Goal: Task Accomplishment & Management: Complete application form

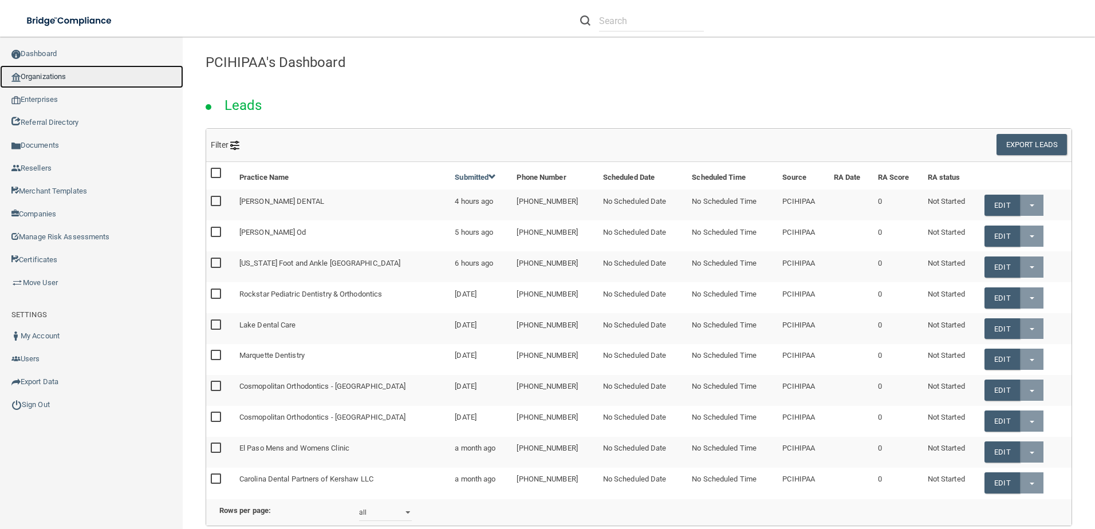
click at [67, 80] on link "Organizations" at bounding box center [91, 76] width 183 height 23
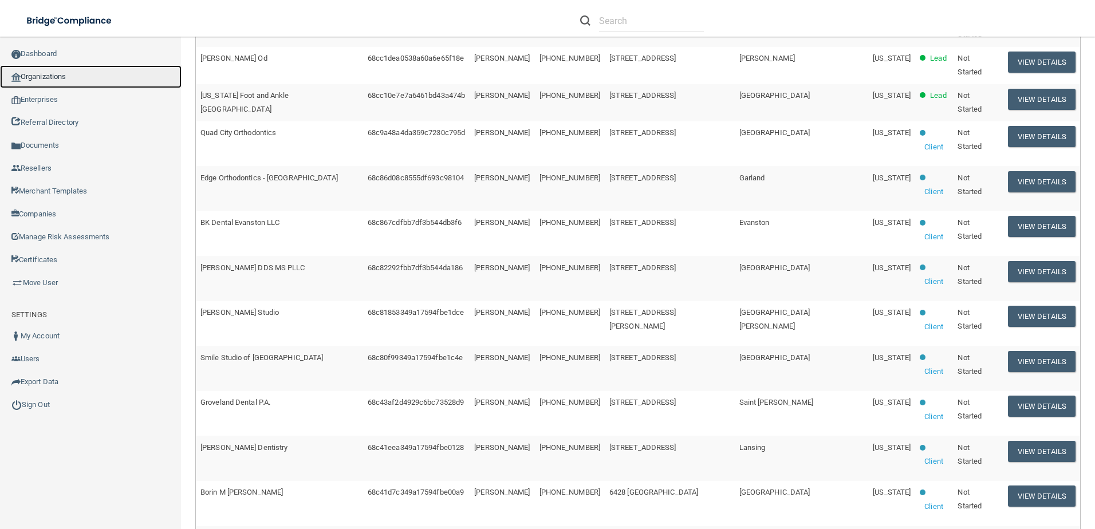
scroll to position [226, 0]
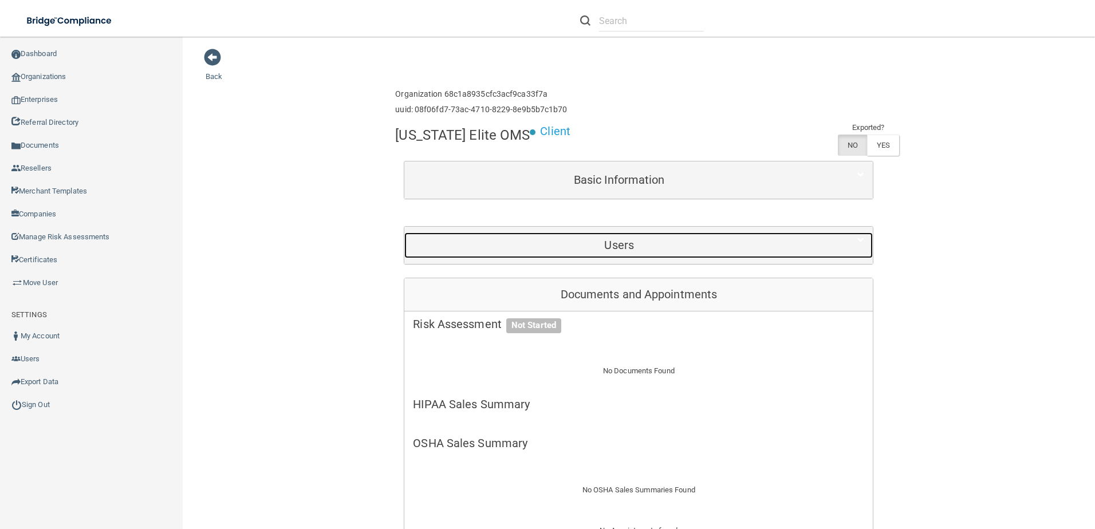
click at [630, 250] on h5 "Users" at bounding box center [619, 245] width 412 height 13
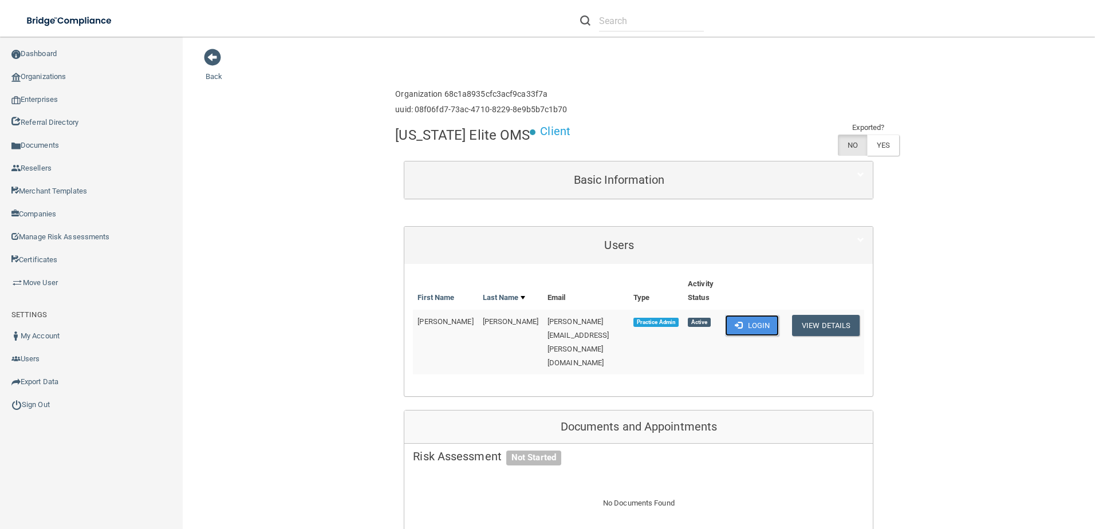
click at [749, 327] on button "Login" at bounding box center [752, 325] width 54 height 21
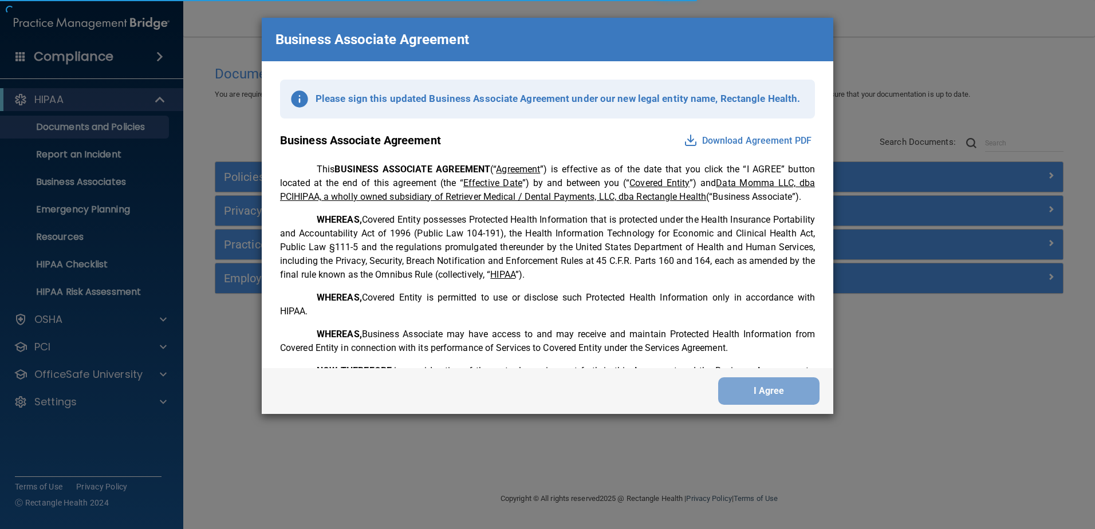
click at [112, 404] on div "Business Associate Agreement Please sign this updated Business Associate Agreem…" at bounding box center [547, 264] width 1095 height 529
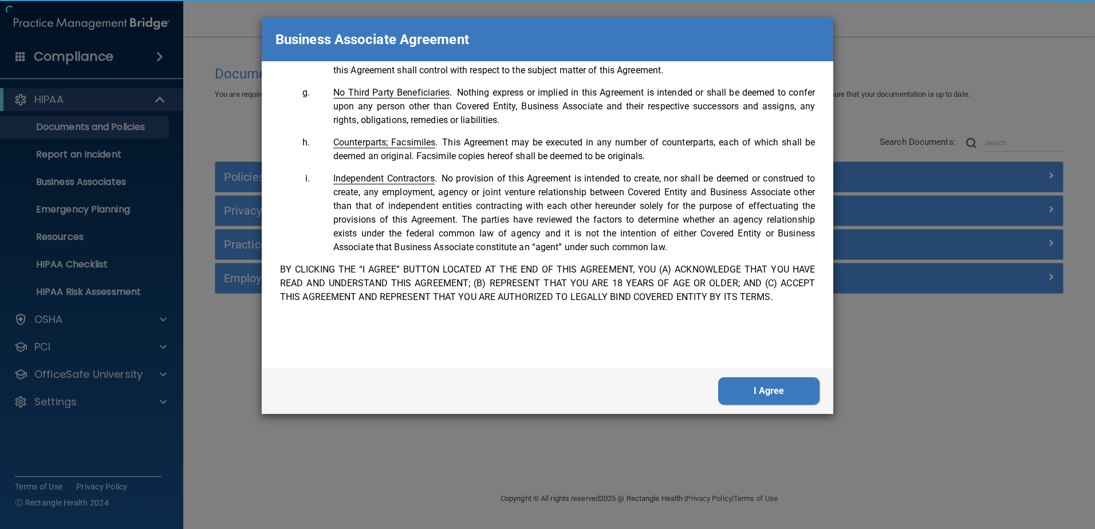
click at [774, 388] on button "I Agree" at bounding box center [768, 390] width 101 height 27
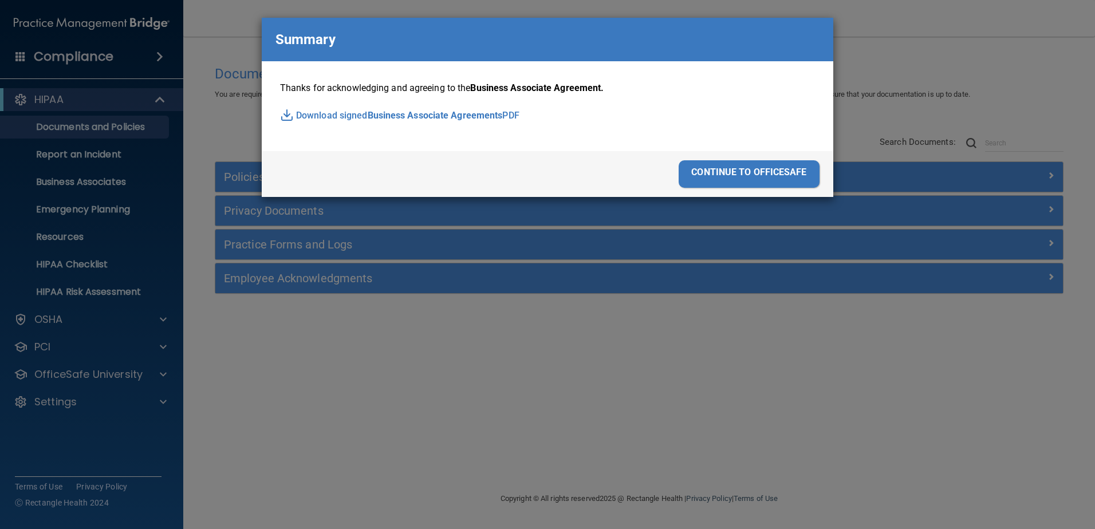
click at [786, 390] on div "Business Associate Agreement Please sign this updated Business Associate Agreem…" at bounding box center [547, 264] width 1095 height 529
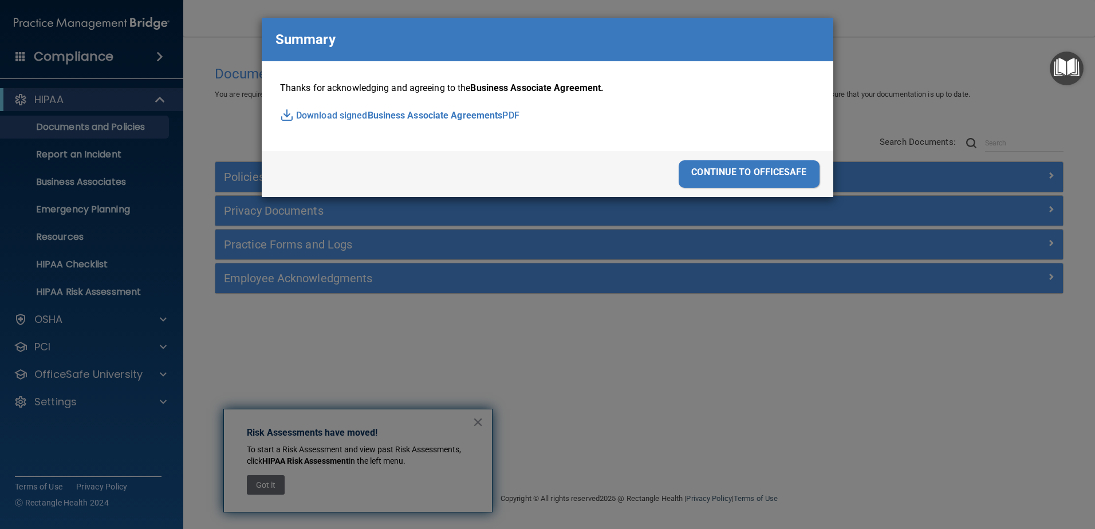
click at [759, 180] on div "continue to officesafe" at bounding box center [749, 173] width 141 height 27
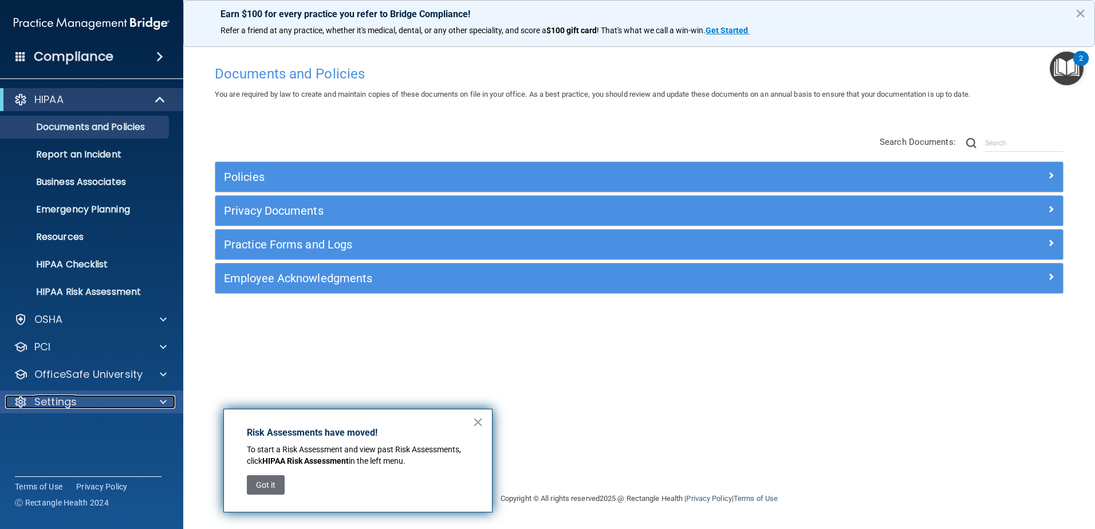
click at [65, 404] on p "Settings" at bounding box center [55, 402] width 42 height 14
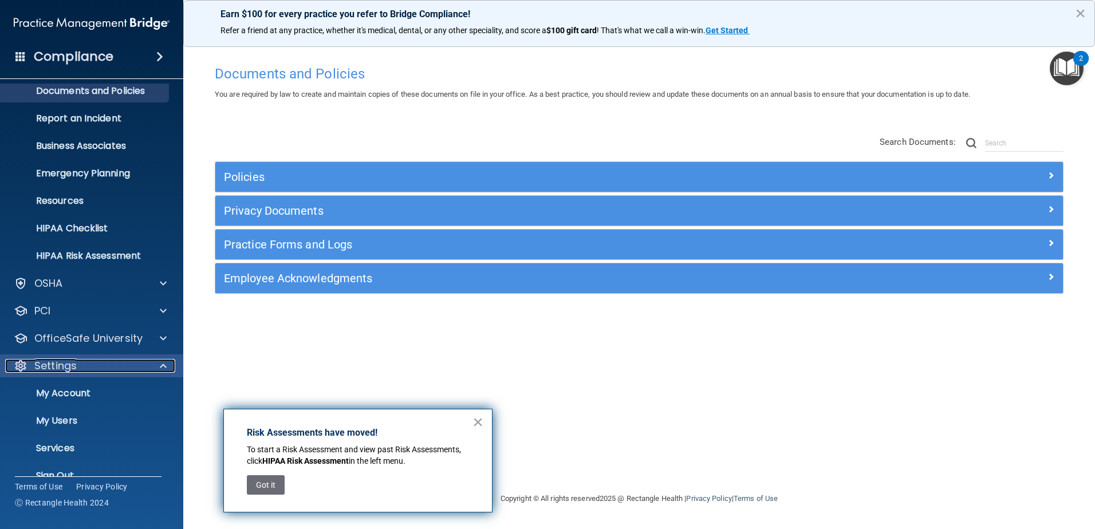
scroll to position [56, 0]
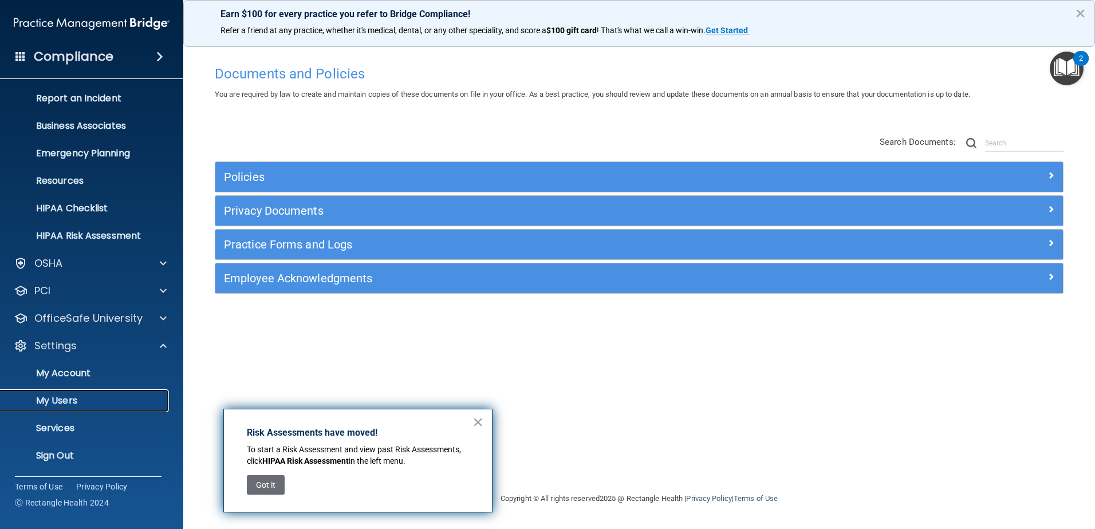
click at [64, 399] on p "My Users" at bounding box center [85, 400] width 156 height 11
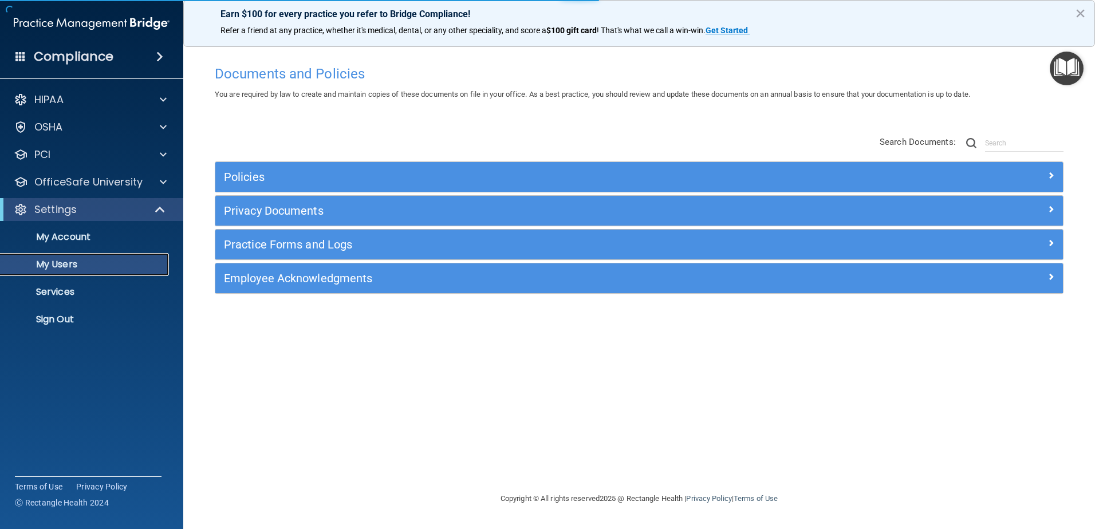
select select "20"
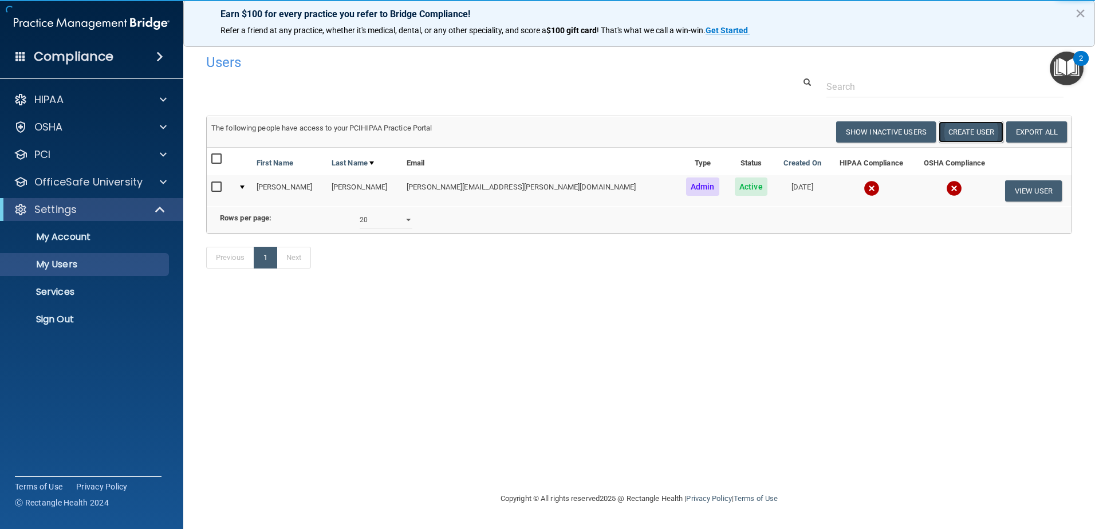
click at [976, 135] on button "Create User" at bounding box center [971, 131] width 65 height 21
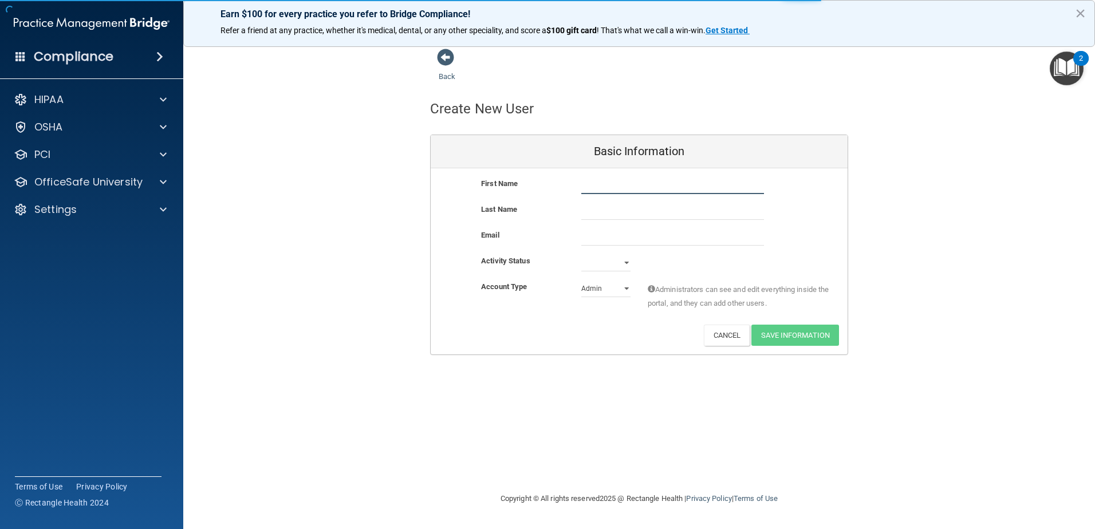
click at [642, 190] on input "text" at bounding box center [672, 185] width 183 height 17
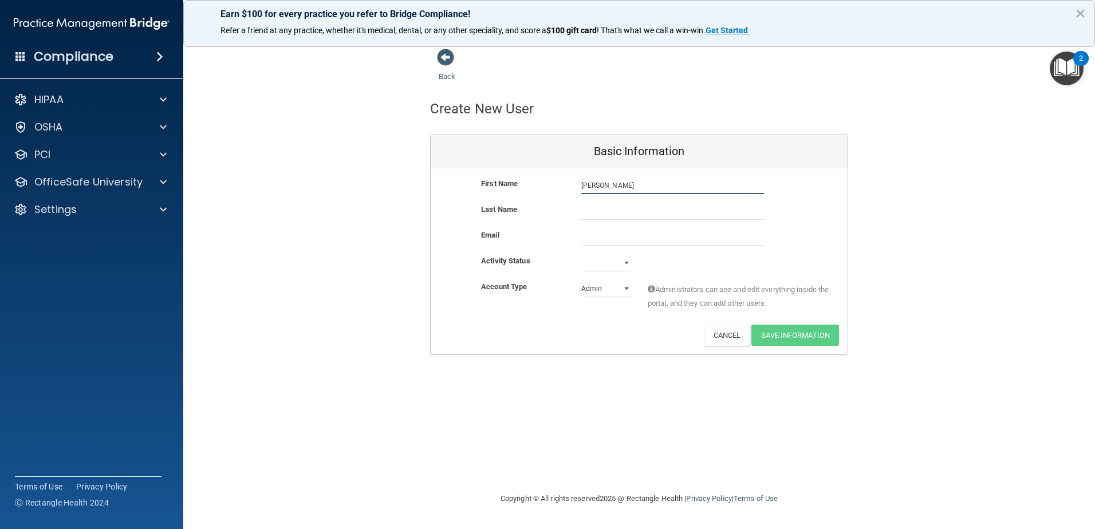
type input "Mona"
click at [622, 211] on input "text" at bounding box center [672, 211] width 183 height 17
type input "OM"
paste input "Mona-Leesa Crawford <mlcrawford@eliteoms.com>"
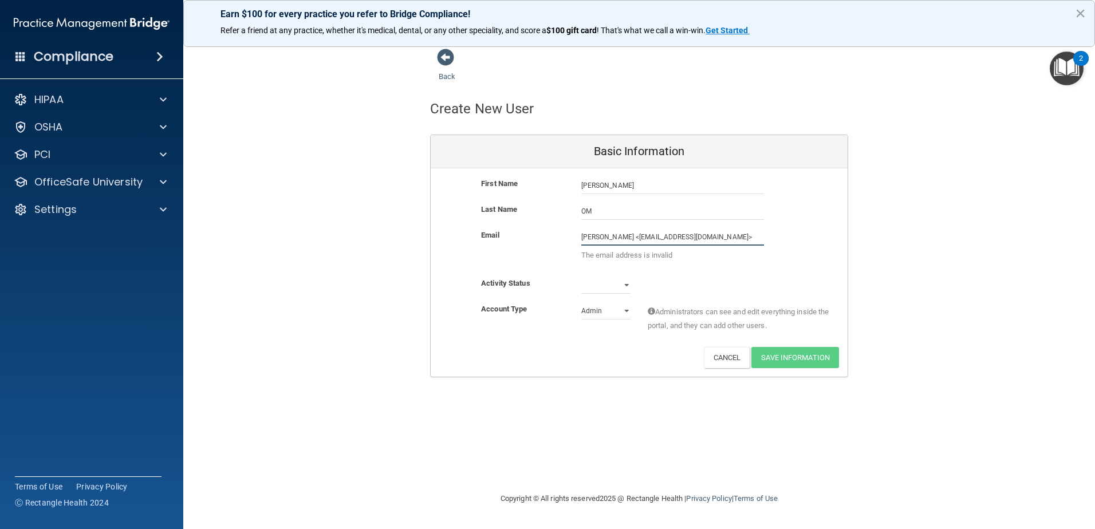
click at [657, 239] on input "Mona-Leesa Crawford <mlcrawford@eliteoms.com>" at bounding box center [672, 236] width 183 height 17
click at [684, 235] on input "mlcrawford@eliteoms.com>" at bounding box center [672, 236] width 183 height 17
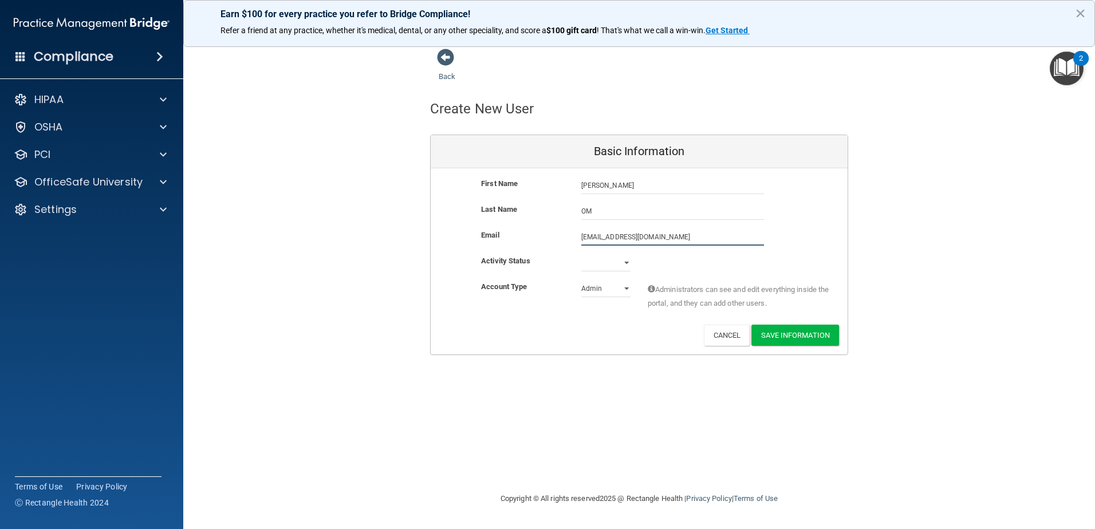
type input "mlcrawford@eliteoms.com"
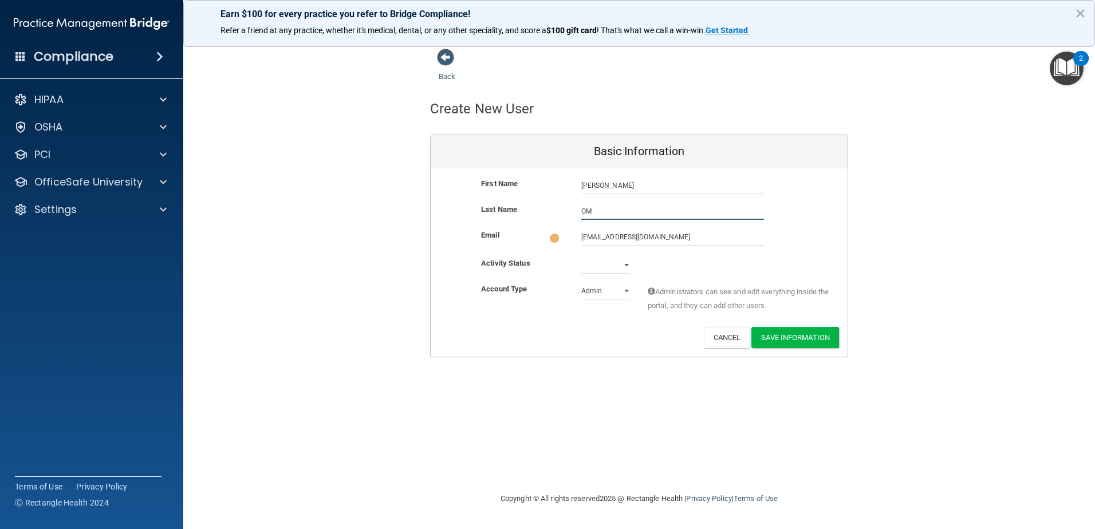
drag, startPoint x: 609, startPoint y: 210, endPoint x: 545, endPoint y: 205, distance: 64.9
click at [546, 205] on div "Last Name OM" at bounding box center [639, 211] width 417 height 17
type input "C"
click at [596, 263] on select "Active Inactive" at bounding box center [605, 262] width 49 height 17
select select "active"
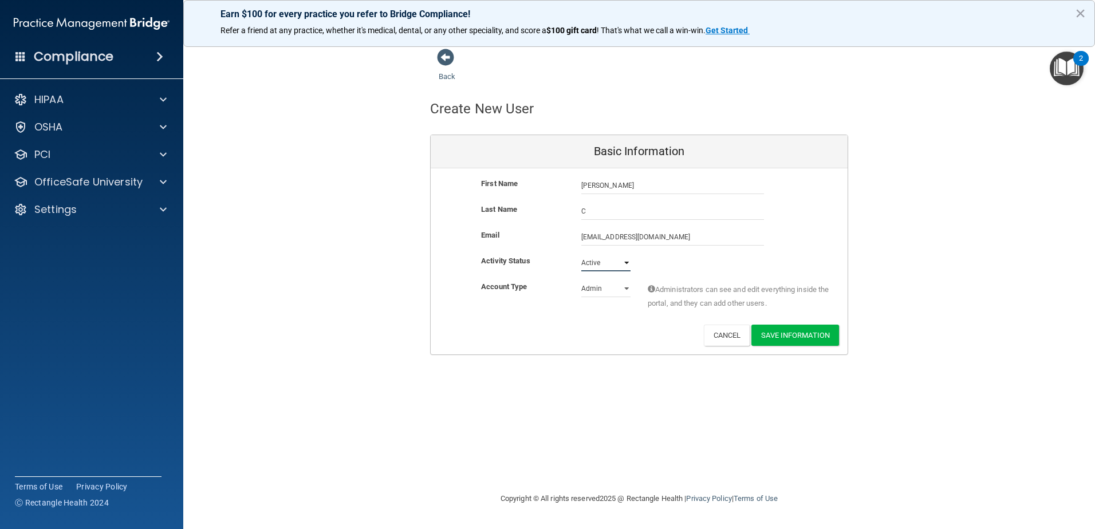
click at [581, 254] on select "Active Inactive" at bounding box center [605, 262] width 49 height 17
click at [818, 336] on button "Save Information" at bounding box center [795, 335] width 88 height 21
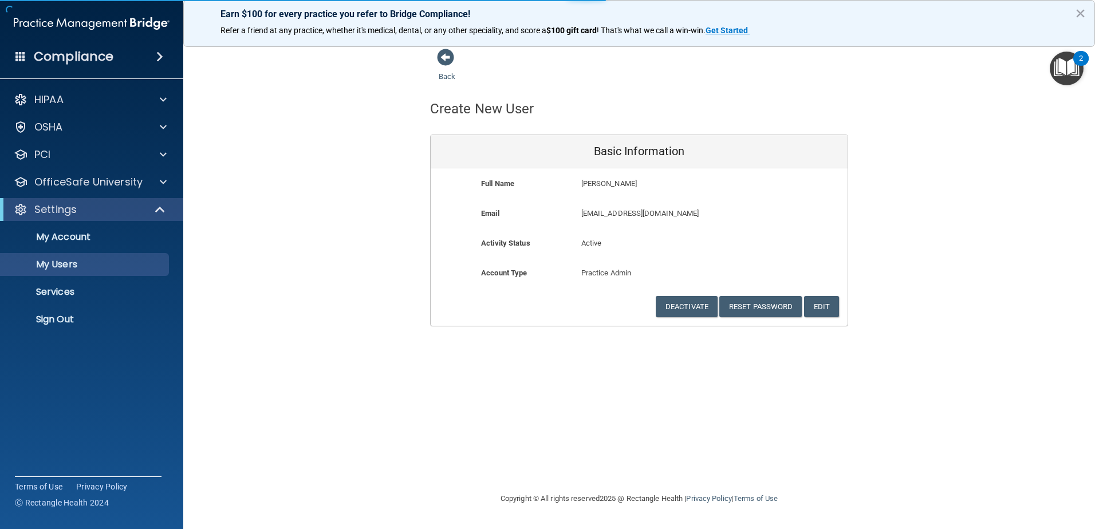
select select "20"
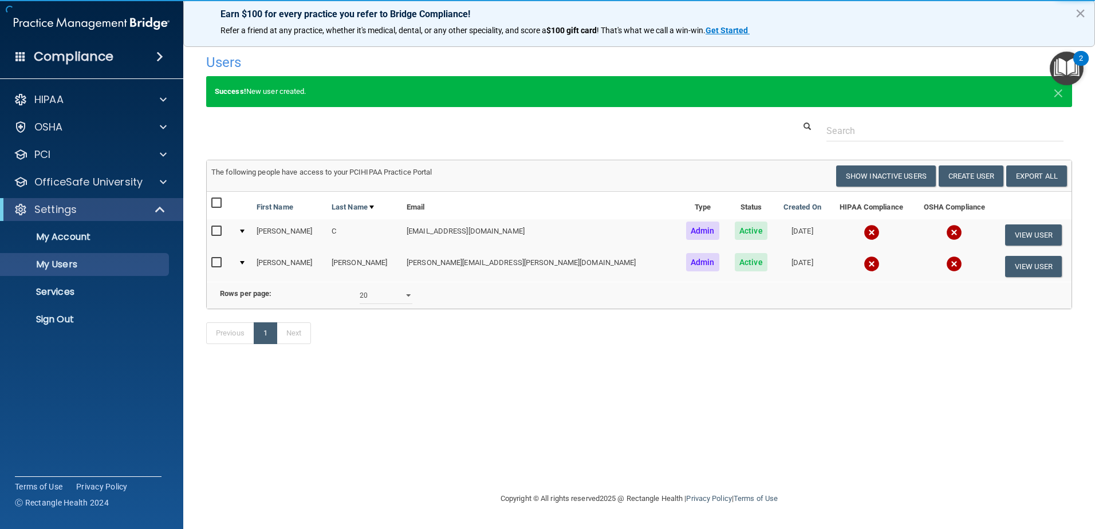
click at [218, 235] on input "checkbox" at bounding box center [217, 231] width 13 height 9
checkbox input "true"
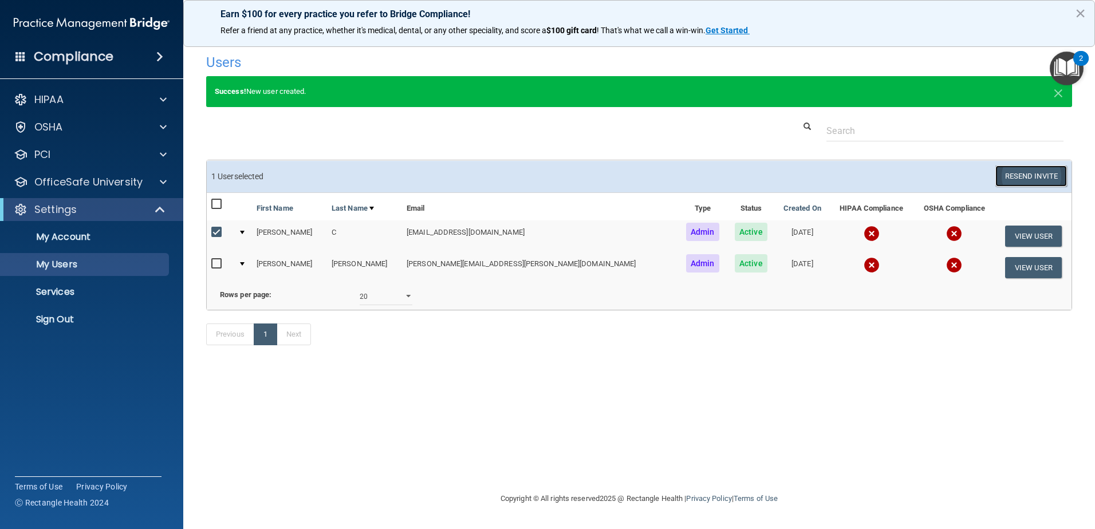
click at [1011, 178] on button "Resend Invite" at bounding box center [1031, 175] width 72 height 21
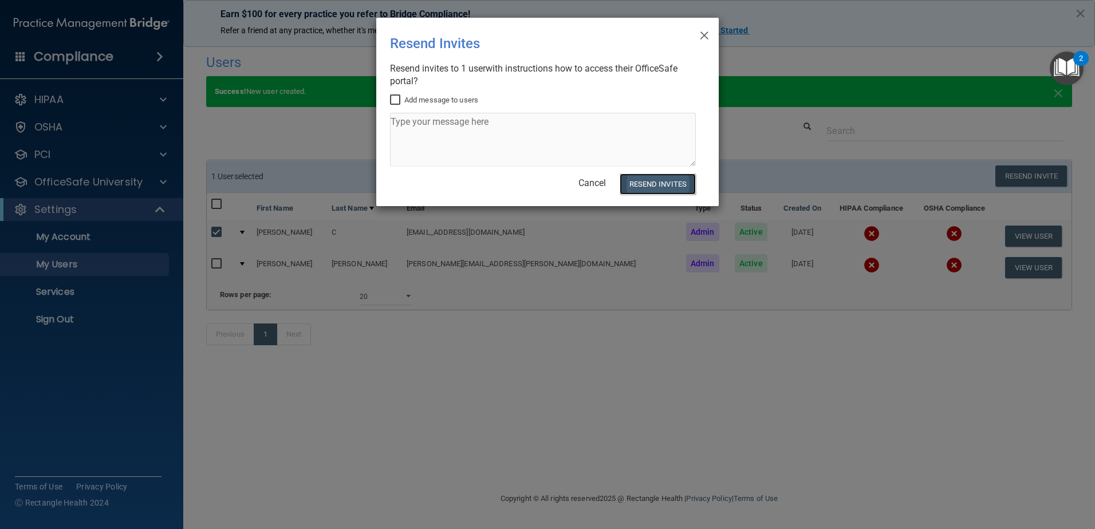
click at [645, 179] on button "Resend Invites" at bounding box center [658, 184] width 76 height 21
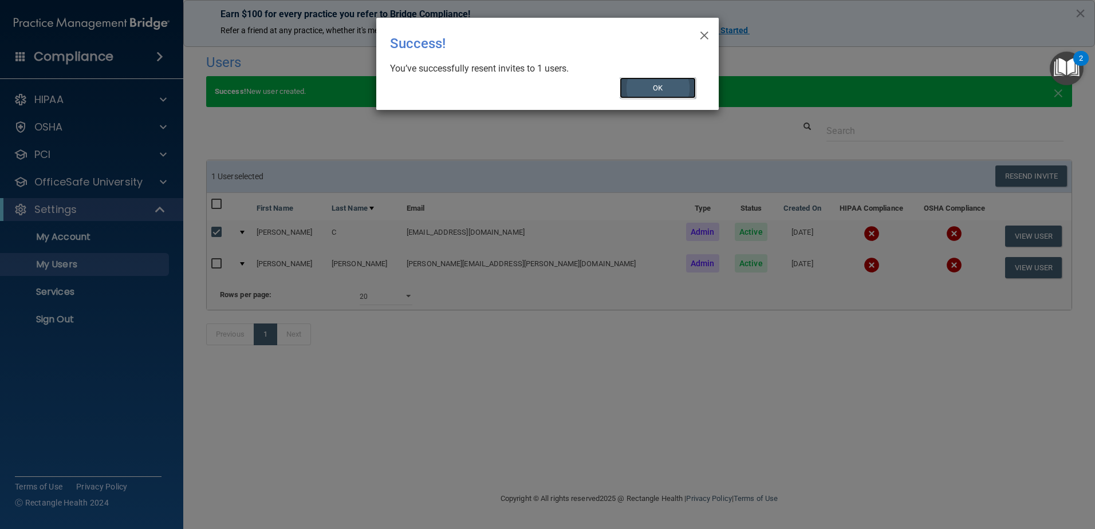
click at [653, 98] on button "OK" at bounding box center [658, 87] width 77 height 21
